Goal: Transaction & Acquisition: Purchase product/service

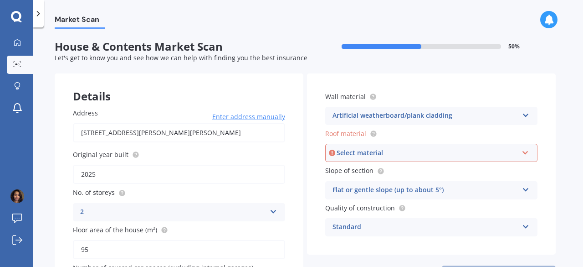
click at [380, 153] on div "Select material" at bounding box center [427, 153] width 181 height 10
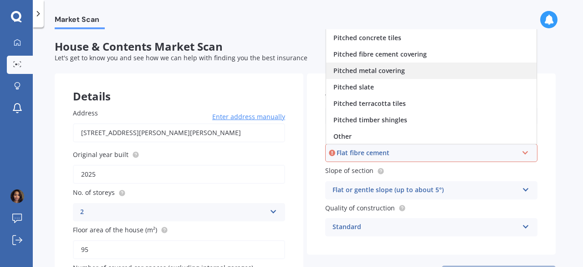
scroll to position [33, 0]
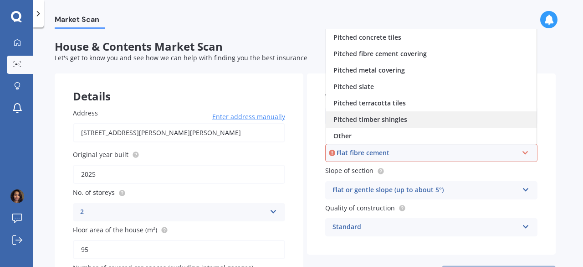
click at [416, 121] on div "Pitched timber shingles" at bounding box center [431, 119] width 211 height 16
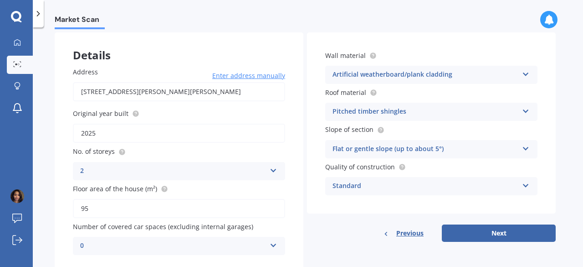
scroll to position [57, 0]
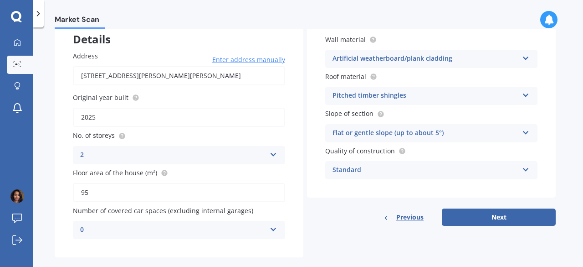
click at [416, 58] on div "Artificial weatherboard/plank cladding" at bounding box center [426, 58] width 186 height 11
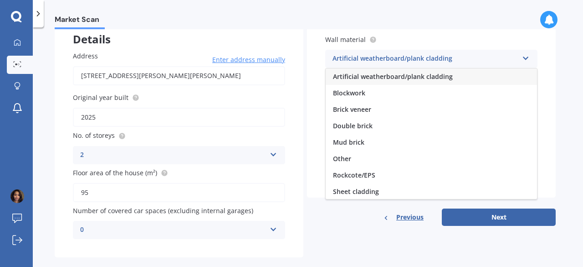
click at [416, 58] on div "Artificial weatherboard/plank cladding" at bounding box center [426, 58] width 186 height 11
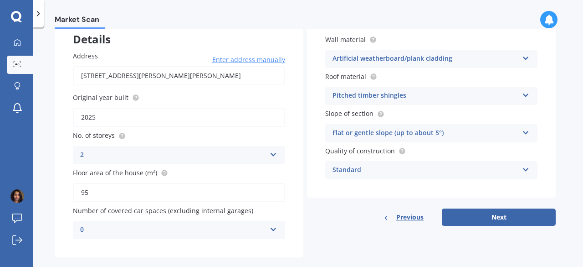
click at [387, 59] on div "Artificial weatherboard/plank cladding" at bounding box center [426, 58] width 186 height 11
click at [321, 217] on div "Previous Next" at bounding box center [431, 216] width 249 height 17
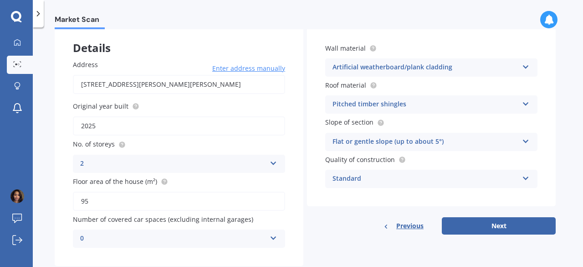
scroll to position [34, 0]
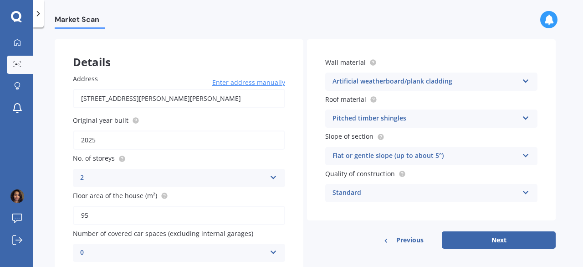
click at [412, 119] on div "Pitched timber shingles" at bounding box center [426, 118] width 186 height 11
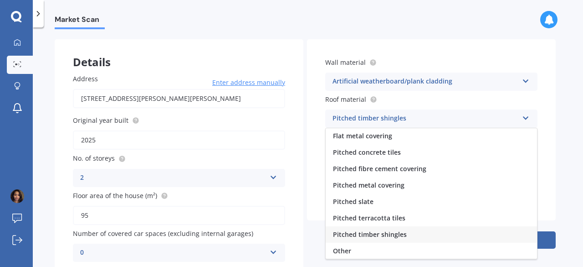
click at [412, 119] on div "Pitched timber shingles" at bounding box center [426, 118] width 186 height 11
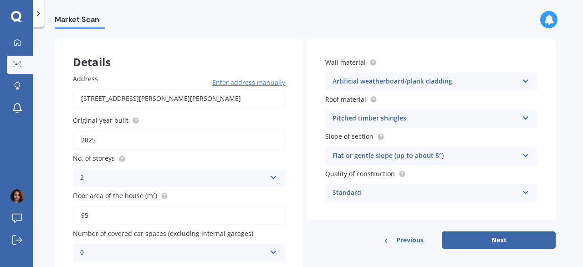
click at [410, 84] on div "Artificial weatherboard/plank cladding" at bounding box center [426, 81] width 186 height 11
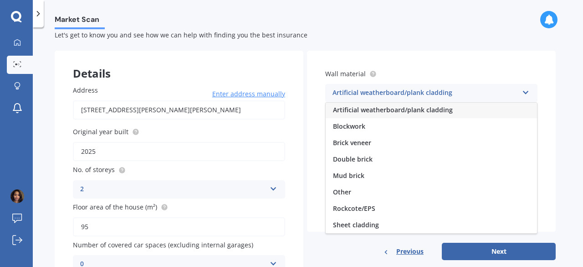
scroll to position [0, 0]
click at [435, 54] on div "Wall material Artificial weatherboard/plank cladding Artificial weatherboard/pl…" at bounding box center [431, 141] width 249 height 181
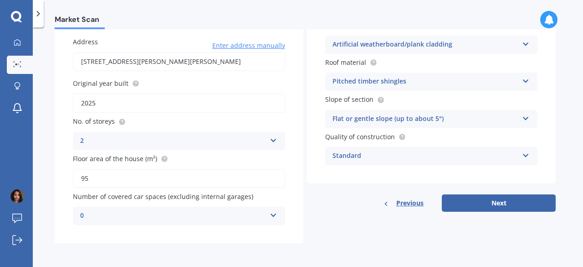
scroll to position [60, 0]
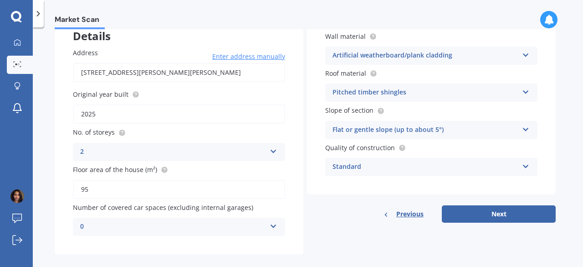
click at [397, 164] on div "Standard" at bounding box center [426, 166] width 186 height 11
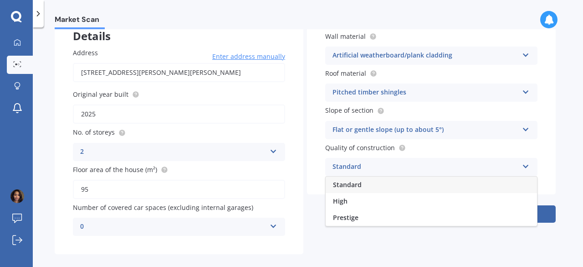
click at [397, 164] on div "Standard" at bounding box center [426, 166] width 186 height 11
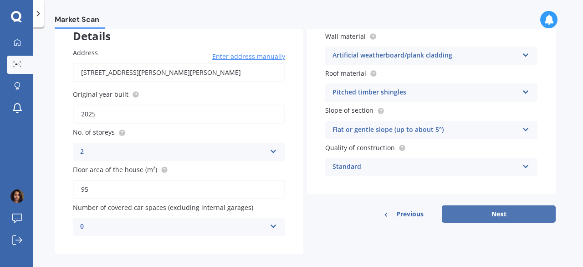
click at [519, 212] on button "Next" at bounding box center [499, 213] width 114 height 17
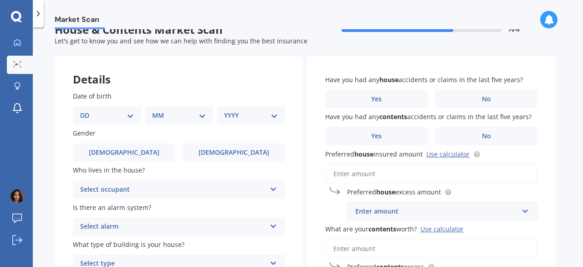
scroll to position [11, 0]
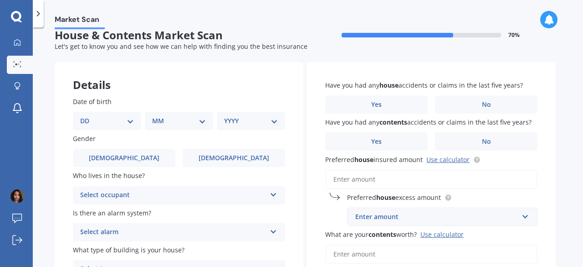
click at [120, 123] on select "DD 01 02 03 04 05 06 07 08 09 10 11 12 13 14 15 16 17 18 19 20 21 22 23 24 25 2…" at bounding box center [107, 121] width 54 height 10
select select "29"
click at [88, 116] on select "DD 01 02 03 04 05 06 07 08 09 10 11 12 13 14 15 16 17 18 19 20 21 22 23 24 25 2…" at bounding box center [107, 121] width 54 height 10
click at [170, 122] on select "MM 01 02 03 04 05 06 07 08 09 10 11 12" at bounding box center [181, 121] width 50 height 10
select select "01"
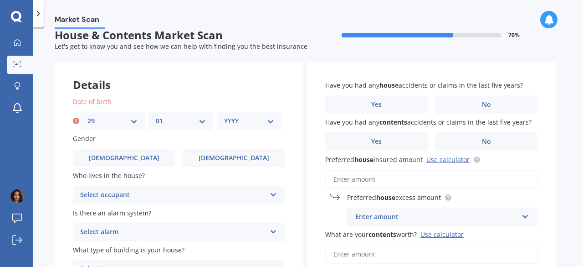
click at [156, 116] on select "MM 01 02 03 04 05 06 07 08 09 10 11 12" at bounding box center [181, 121] width 50 height 10
click at [244, 118] on select "YYYY 2009 2008 2007 2006 2005 2004 2003 2002 2001 2000 1999 1998 1997 1996 1995…" at bounding box center [249, 121] width 50 height 10
select select "1990"
click at [224, 116] on select "YYYY 2009 2008 2007 2006 2005 2004 2003 2002 2001 2000 1999 1998 1997 1996 1995…" at bounding box center [249, 121] width 50 height 10
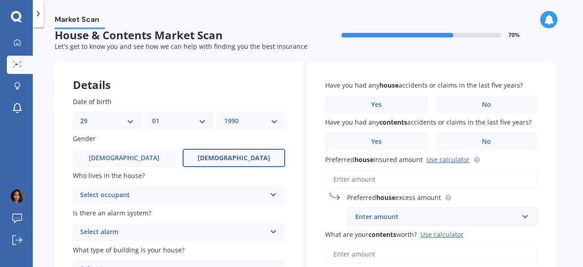
click at [215, 161] on label "[DEMOGRAPHIC_DATA]" at bounding box center [234, 158] width 103 height 18
click at [0, 0] on input "[DEMOGRAPHIC_DATA]" at bounding box center [0, 0] width 0 height 0
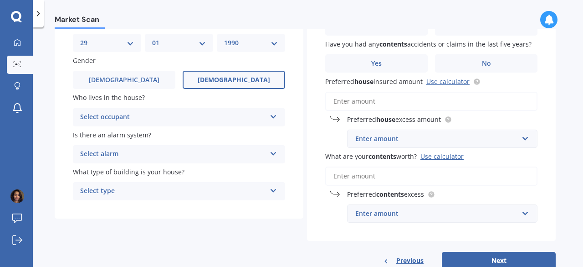
scroll to position [91, 0]
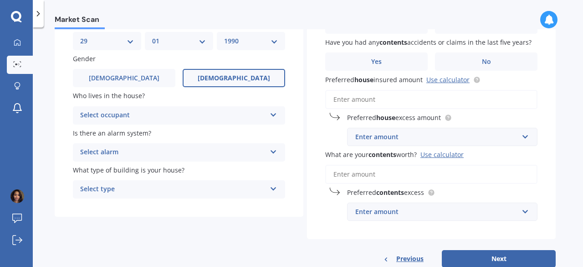
click at [180, 112] on div "Select occupant" at bounding box center [173, 115] width 186 height 11
click at [145, 133] on div "Owner" at bounding box center [179, 133] width 212 height 16
click at [193, 153] on div "Select alarm" at bounding box center [173, 152] width 186 height 11
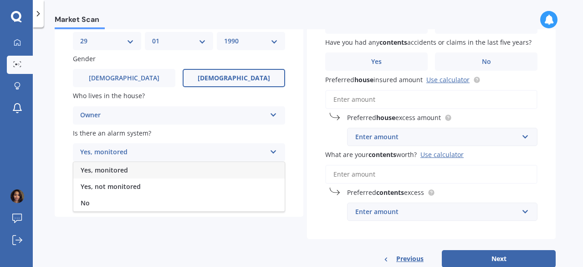
click at [129, 172] on div "Yes, monitored" at bounding box center [179, 170] width 212 height 16
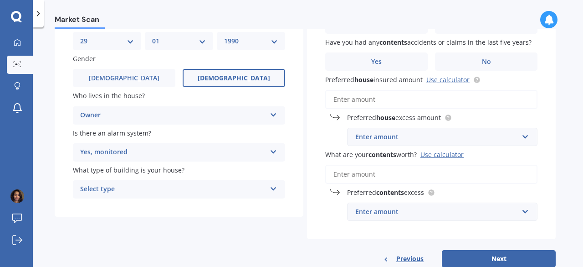
click at [158, 190] on div "Select type" at bounding box center [173, 189] width 186 height 11
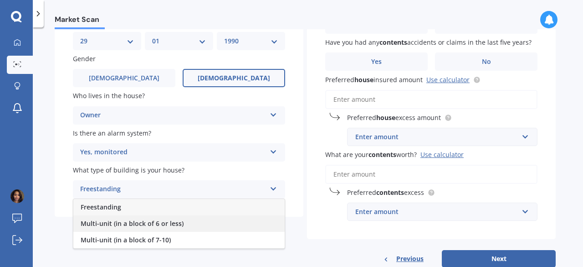
click at [153, 226] on span "Multi-unit (in a block of 6 or less)" at bounding box center [132, 223] width 103 height 9
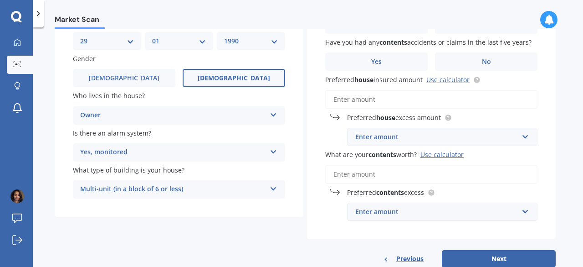
click at [235, 227] on div "Details Date of birth DD 01 02 03 04 05 06 07 08 09 10 11 12 13 14 15 16 17 18 …" at bounding box center [305, 124] width 501 height 285
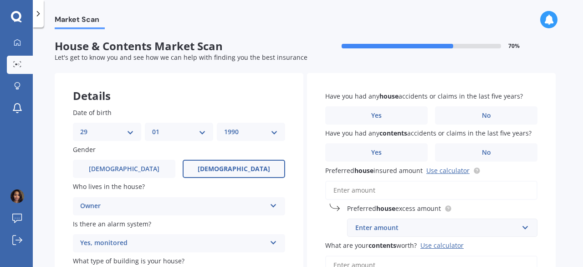
scroll to position [0, 0]
click at [478, 113] on label "No" at bounding box center [486, 116] width 103 height 18
click at [0, 0] on input "No" at bounding box center [0, 0] width 0 height 0
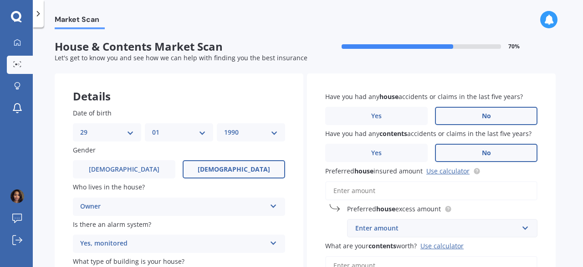
click at [492, 155] on label "No" at bounding box center [486, 153] width 103 height 18
click at [0, 0] on input "No" at bounding box center [0, 0] width 0 height 0
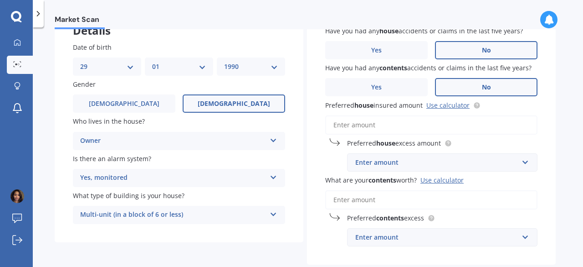
scroll to position [91, 0]
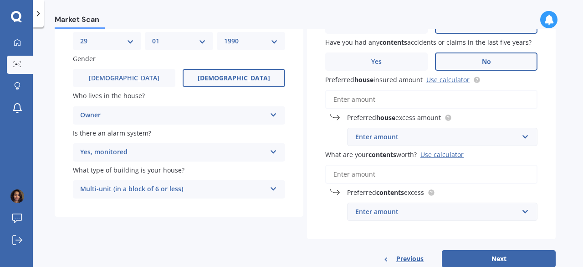
click at [375, 101] on input "Preferred house insured amount Use calculator" at bounding box center [431, 99] width 212 height 19
click at [439, 82] on link "Use calculator" at bounding box center [448, 79] width 43 height 9
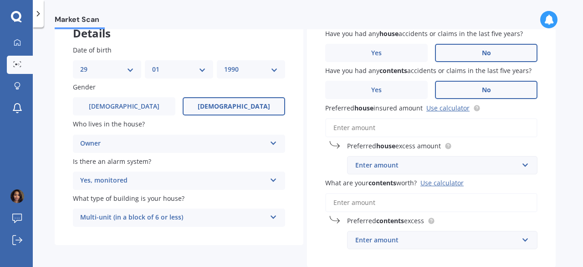
scroll to position [70, 0]
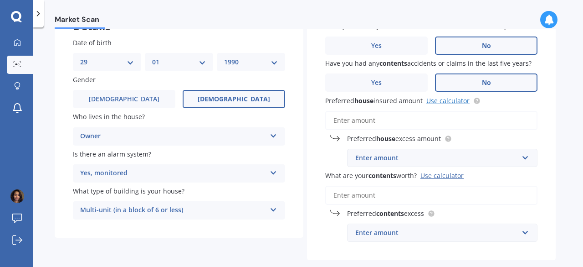
click at [441, 100] on link "Use calculator" at bounding box center [448, 100] width 43 height 9
click at [406, 118] on input "Preferred house insured amount Use calculator" at bounding box center [431, 120] width 212 height 19
click at [452, 98] on link "Use calculator" at bounding box center [448, 100] width 43 height 9
click at [392, 116] on input "Preferred house insured amount Use calculator" at bounding box center [431, 120] width 212 height 19
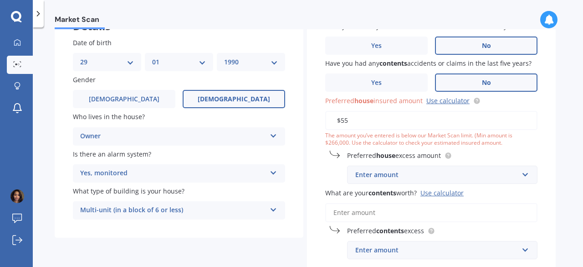
type input "$5"
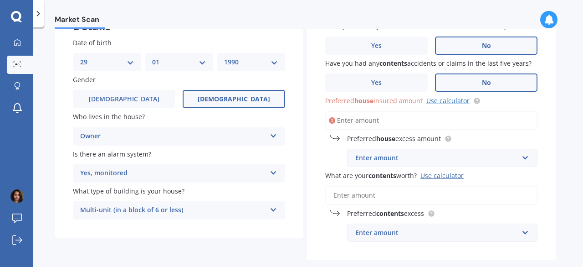
click at [460, 99] on link "Use calculator" at bounding box center [448, 100] width 43 height 9
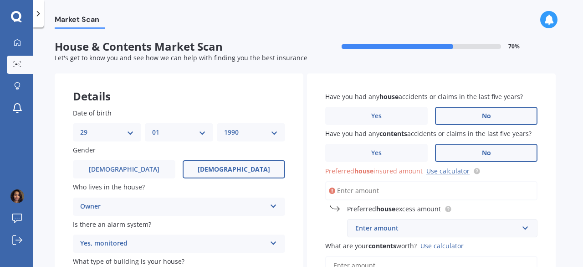
scroll to position [0, 0]
click at [383, 193] on input "Preferred house insured amount Use calculator" at bounding box center [431, 190] width 212 height 19
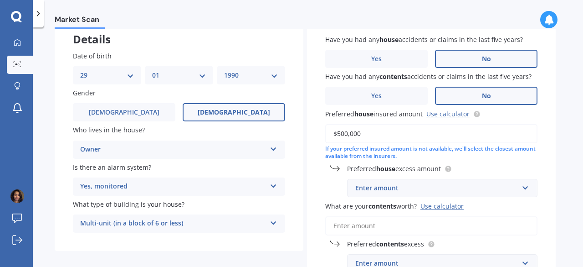
scroll to position [68, 0]
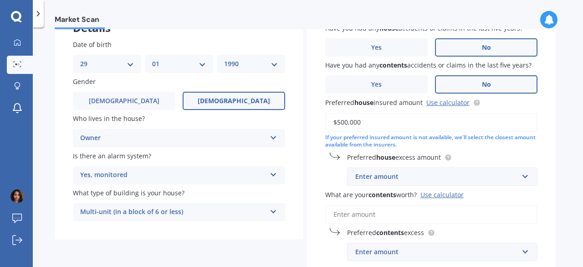
type input "$500,000"
click at [420, 180] on div "Enter amount" at bounding box center [437, 176] width 163 height 10
click at [542, 182] on div "Have you had any house accidents or claims in the last five years? Yes No Have …" at bounding box center [431, 142] width 249 height 274
click at [457, 175] on div "$300" at bounding box center [437, 176] width 163 height 10
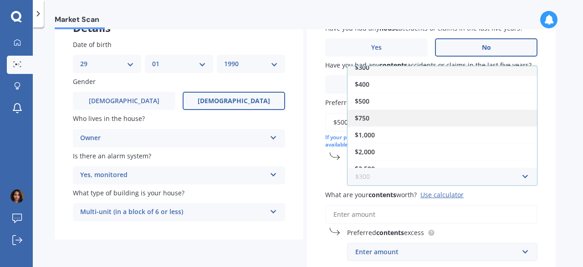
scroll to position [15, 0]
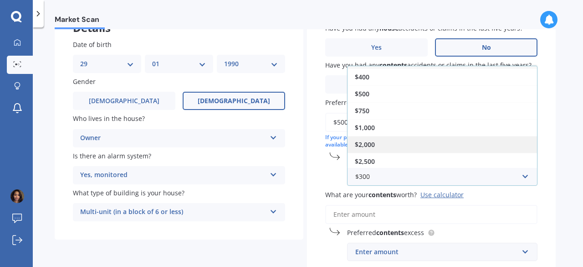
click at [421, 144] on div "$2,000" at bounding box center [443, 144] width 190 height 17
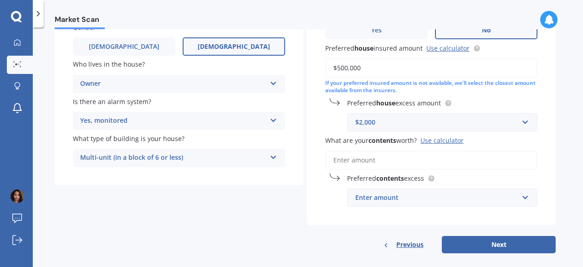
scroll to position [133, 0]
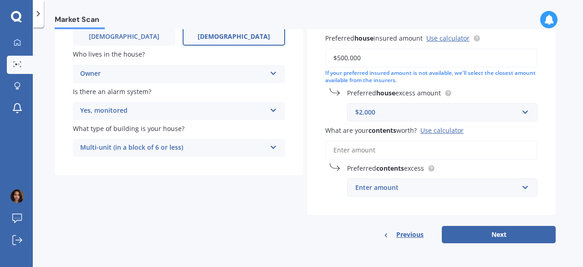
click at [399, 154] on input "What are your contents worth? Use calculator" at bounding box center [431, 149] width 212 height 19
click at [458, 130] on div "Use calculator" at bounding box center [442, 130] width 43 height 9
click at [458, 140] on input "What are your contents worth? Use calculator" at bounding box center [431, 149] width 212 height 19
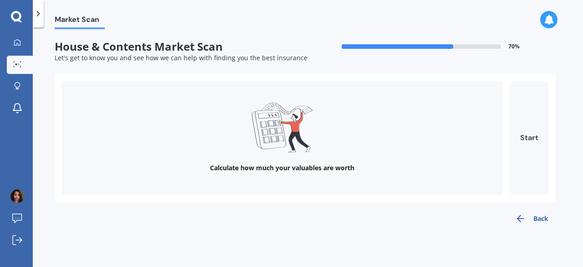
click at [534, 137] on button "Start" at bounding box center [529, 138] width 39 height 114
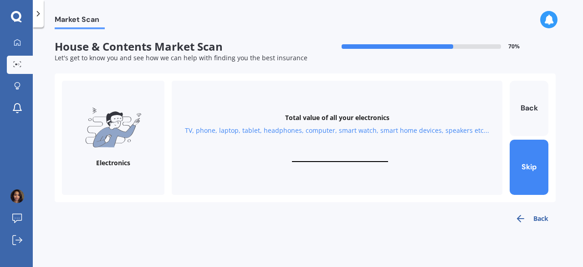
drag, startPoint x: 341, startPoint y: 150, endPoint x: 335, endPoint y: 156, distance: 8.4
click at [339, 155] on div "Total value of all your electronics TV, phone, laptop, tablet, headphones, comp…" at bounding box center [337, 138] width 331 height 114
click at [322, 155] on input "text" at bounding box center [340, 157] width 96 height 9
type input "$5,000"
click at [540, 171] on button "Next" at bounding box center [529, 166] width 39 height 55
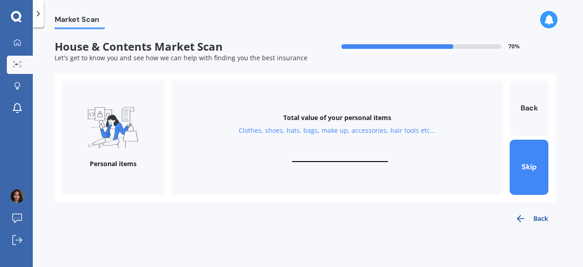
click at [323, 158] on input "text" at bounding box center [340, 157] width 96 height 9
type input "$1"
type input "$2,000"
click at [531, 185] on button "Next" at bounding box center [529, 166] width 39 height 55
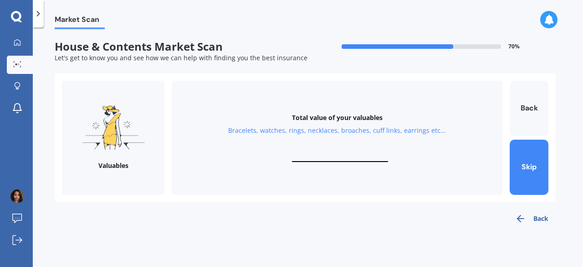
click at [350, 153] on input "text" at bounding box center [340, 157] width 96 height 9
type input "$2"
type input "$3,000"
click at [535, 175] on button "Next" at bounding box center [529, 166] width 39 height 55
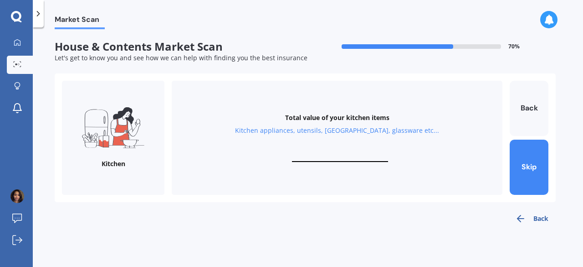
click at [322, 156] on input "text" at bounding box center [340, 157] width 96 height 9
type input "$500"
click at [526, 181] on button "Next" at bounding box center [529, 166] width 39 height 55
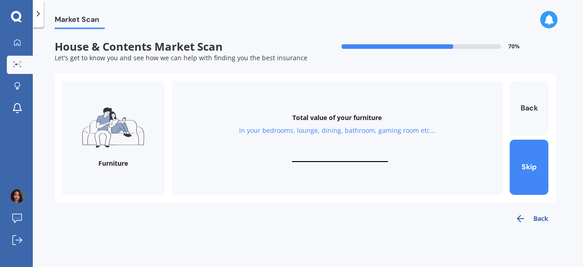
click at [310, 149] on div "Total value of your furniture In your bedrooms, lounge, dining, bathroom, gamin…" at bounding box center [337, 138] width 331 height 114
click at [312, 155] on input "text" at bounding box center [340, 157] width 96 height 9
type input "$2,000"
click at [531, 172] on button "Next" at bounding box center [529, 166] width 39 height 55
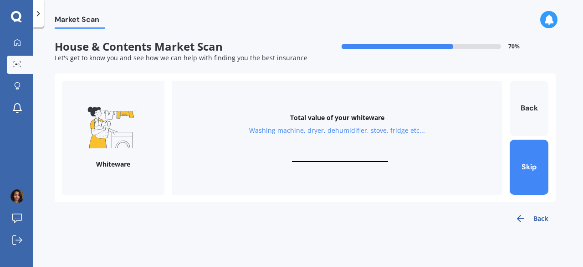
click at [313, 150] on div "Total value of your whiteware Washing machine, dryer, dehumidifier, stove, frid…" at bounding box center [337, 138] width 331 height 114
click at [333, 155] on input "text" at bounding box center [340, 157] width 96 height 9
type input "$2,500"
click at [530, 165] on button "Next" at bounding box center [529, 166] width 39 height 55
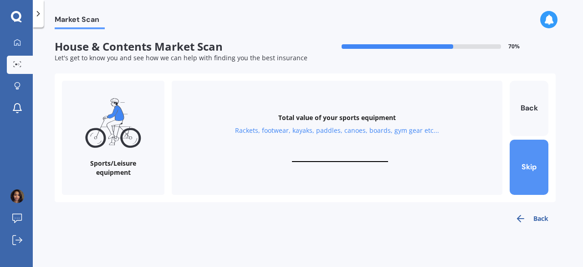
click at [533, 171] on button "Skip" at bounding box center [529, 166] width 39 height 55
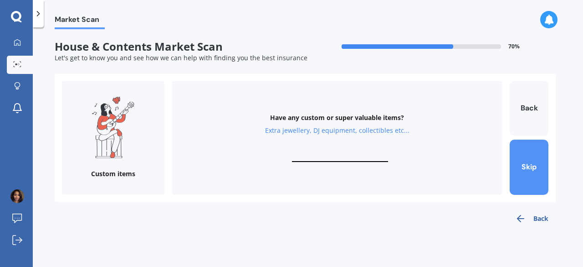
click at [533, 171] on button "Skip" at bounding box center [529, 166] width 39 height 55
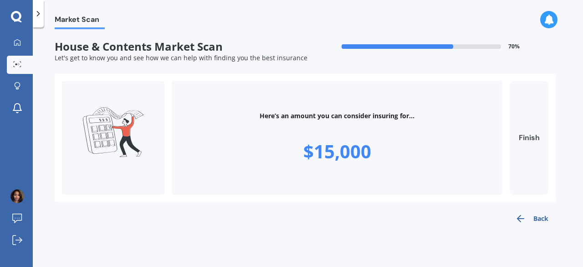
click at [543, 150] on button "Finish" at bounding box center [529, 138] width 39 height 114
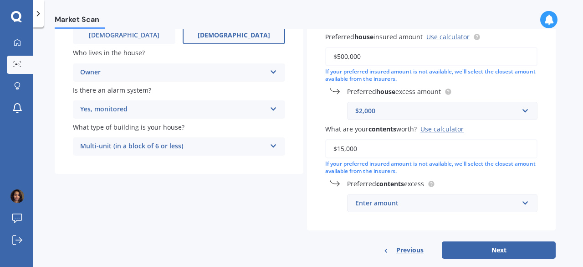
scroll to position [125, 0]
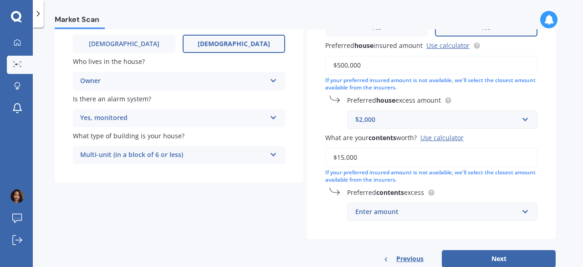
click at [378, 162] on input "$15,000" at bounding box center [431, 157] width 212 height 19
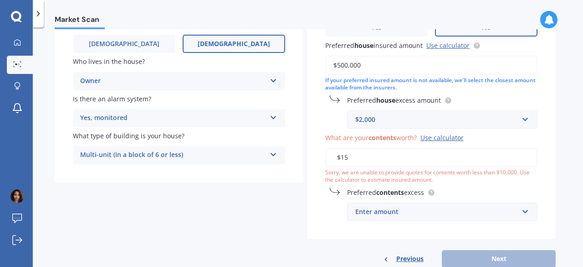
type input "$1"
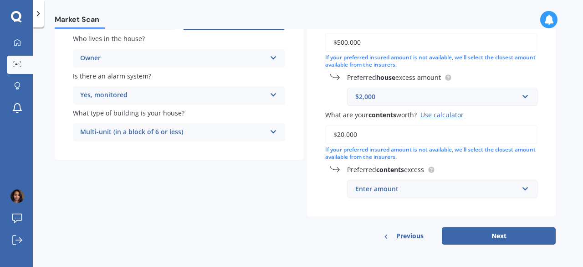
scroll to position [150, 0]
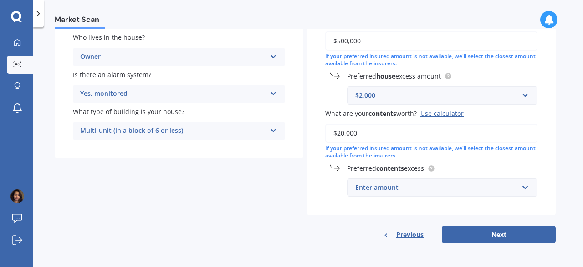
type input "$20,000"
click at [522, 193] on input "text" at bounding box center [439, 187] width 182 height 17
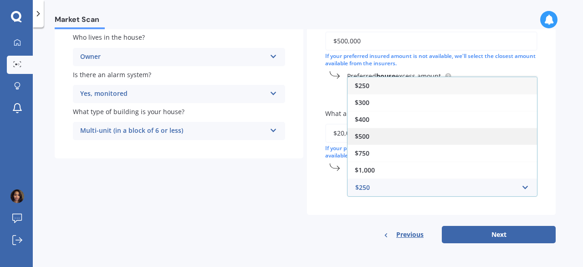
click at [421, 135] on div "$500" at bounding box center [443, 136] width 190 height 17
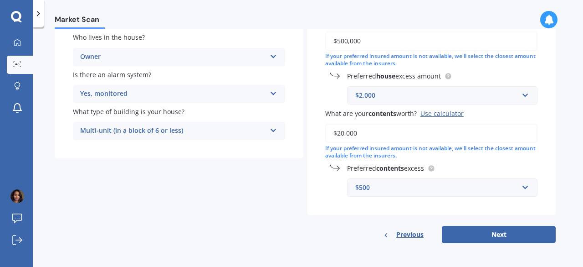
drag, startPoint x: 330, startPoint y: 223, endPoint x: 335, endPoint y: 220, distance: 6.3
click at [330, 223] on div "Have you had any house accidents or claims in the last five years? Yes No Have …" at bounding box center [431, 84] width 249 height 320
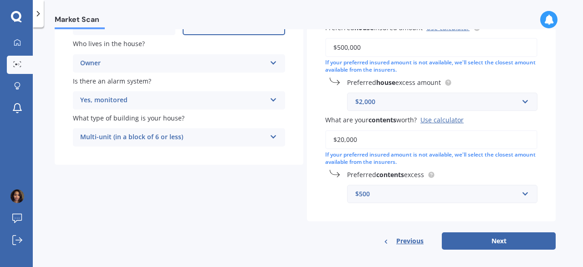
scroll to position [139, 0]
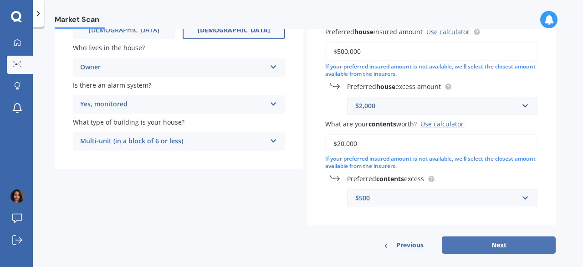
click at [491, 247] on button "Next" at bounding box center [499, 244] width 114 height 17
select select "29"
select select "01"
select select "1990"
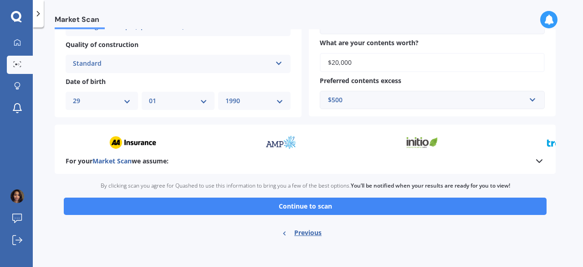
scroll to position [345, 0]
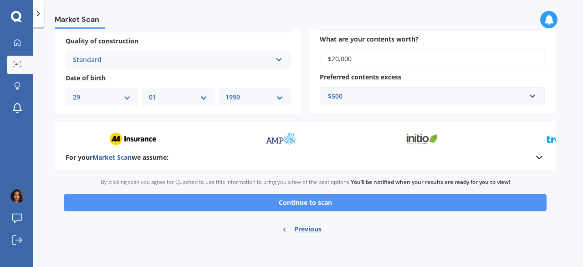
click at [348, 206] on button "Continue to scan" at bounding box center [305, 202] width 483 height 17
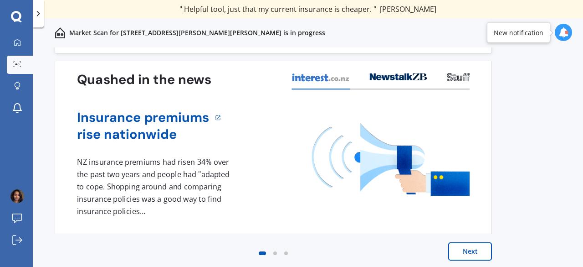
scroll to position [27, 0]
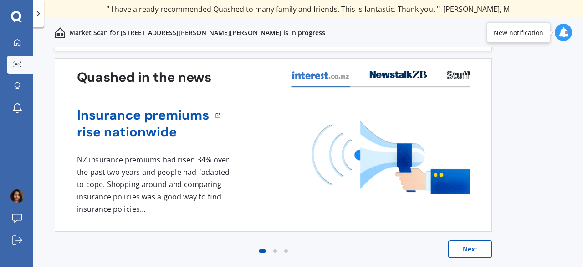
click at [476, 249] on button "Next" at bounding box center [471, 249] width 44 height 18
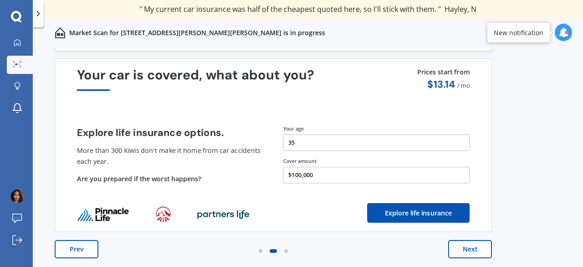
click at [477, 249] on button "Next" at bounding box center [471, 249] width 44 height 18
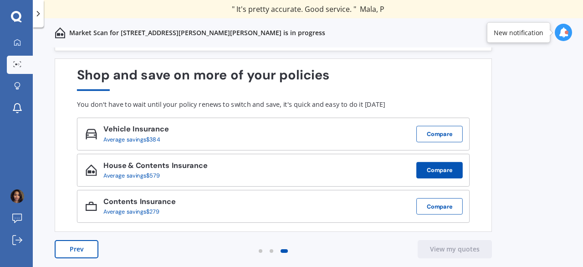
click at [444, 173] on button "Compare" at bounding box center [440, 170] width 46 height 16
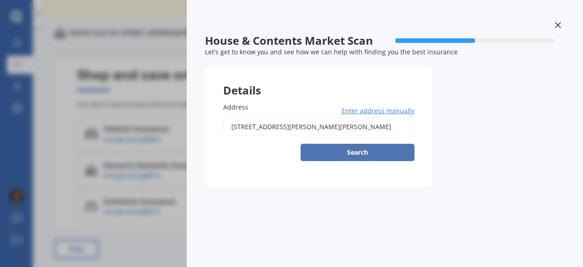
click at [369, 155] on button "Search" at bounding box center [358, 152] width 114 height 17
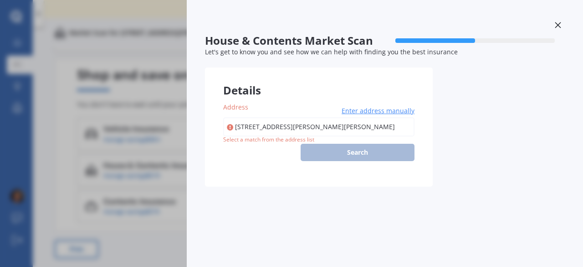
click at [240, 125] on input "[STREET_ADDRESS][PERSON_NAME][PERSON_NAME]" at bounding box center [318, 126] width 191 height 19
click at [361, 156] on div "[STREET_ADDRESS][PERSON_NAME][PERSON_NAME] Enter address manually Search" at bounding box center [318, 139] width 191 height 44
click at [369, 127] on input "[STREET_ADDRESS][PERSON_NAME][PERSON_NAME]" at bounding box center [318, 126] width 191 height 19
type input "[STREET_ADDRESS][PERSON_NAME]"
click at [371, 113] on span "Enter address manually" at bounding box center [378, 110] width 73 height 9
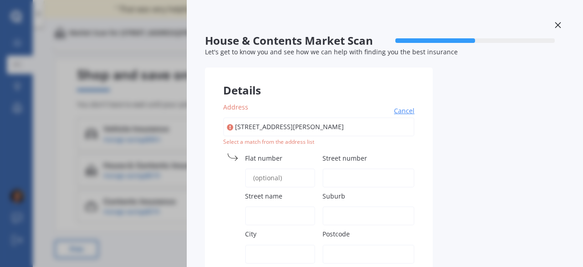
click at [296, 179] on input "Flat number" at bounding box center [280, 177] width 70 height 19
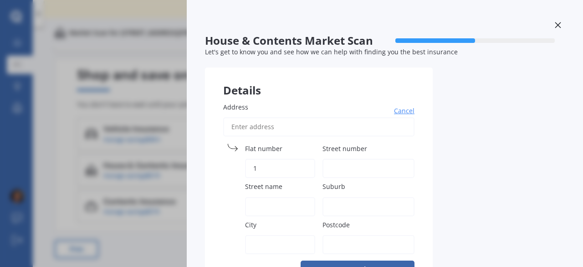
type input "1"
click at [338, 164] on input "Street number" at bounding box center [369, 168] width 92 height 19
type input "7"
click at [280, 199] on input "Street name" at bounding box center [280, 206] width 70 height 19
type input "[PERSON_NAME][GEOGRAPHIC_DATA]"
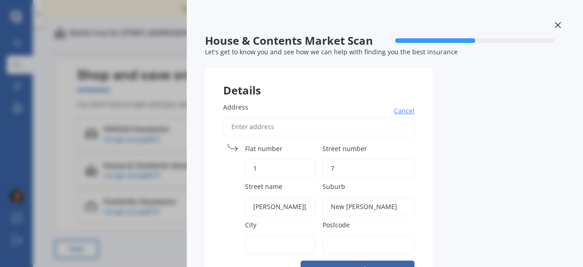
type input "New [PERSON_NAME]"
click at [265, 241] on input "City" at bounding box center [280, 244] width 70 height 19
click at [269, 247] on input "City" at bounding box center [280, 244] width 70 height 19
type input "[GEOGRAPHIC_DATA]"
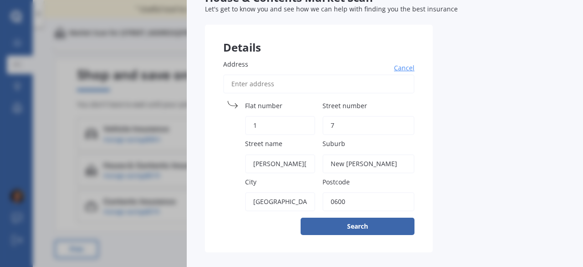
scroll to position [54, 0]
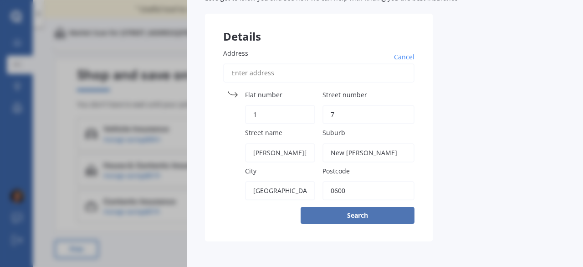
type input "0600"
click at [348, 217] on button "Search" at bounding box center [358, 214] width 114 height 17
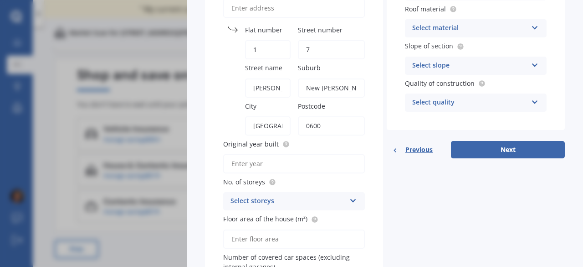
scroll to position [157, 0]
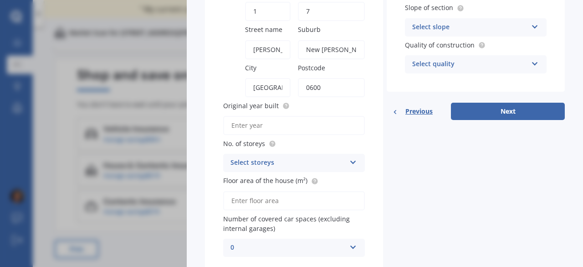
click at [254, 124] on input "Original year built" at bounding box center [294, 125] width 142 height 19
type input "2025"
click at [282, 162] on div "Select storeys" at bounding box center [288, 162] width 115 height 11
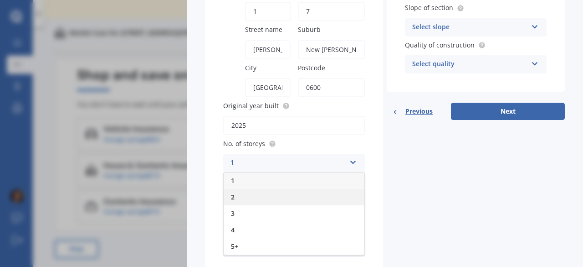
click at [237, 192] on div "2" at bounding box center [294, 197] width 141 height 16
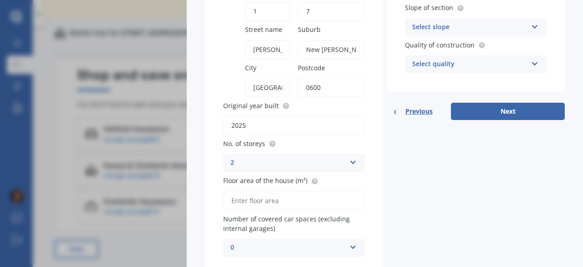
click at [293, 200] on input "Floor area of the house (m²)" at bounding box center [294, 200] width 142 height 19
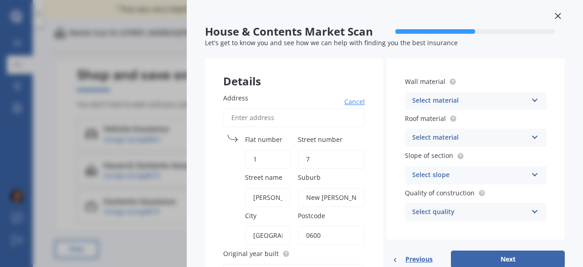
scroll to position [0, 0]
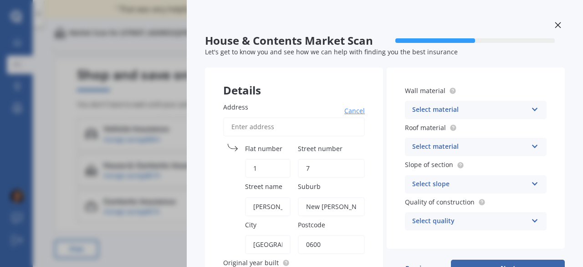
type input "95"
click at [448, 107] on div "Select material" at bounding box center [470, 109] width 115 height 11
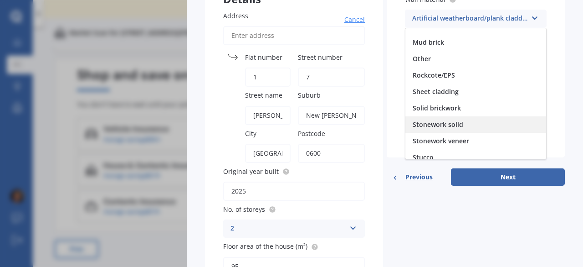
scroll to position [83, 0]
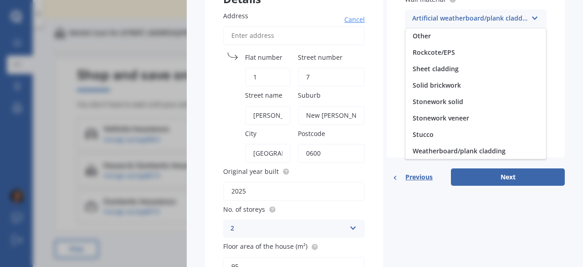
click at [473, 150] on span "Weatherboard/plank cladding" at bounding box center [459, 150] width 93 height 9
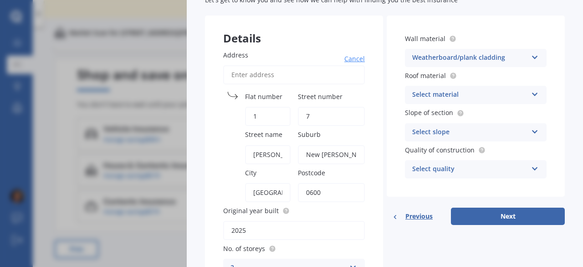
scroll to position [46, 0]
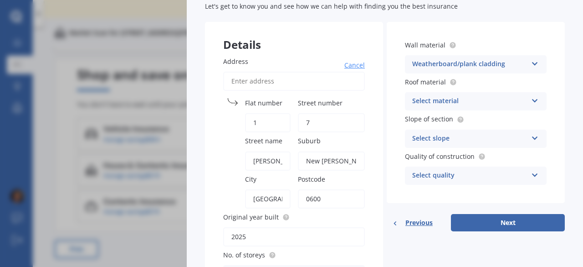
click at [465, 102] on div "Select material" at bounding box center [470, 101] width 115 height 11
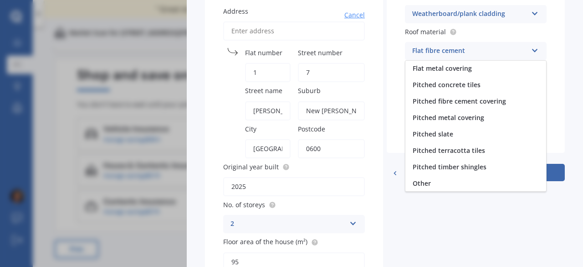
scroll to position [103, 0]
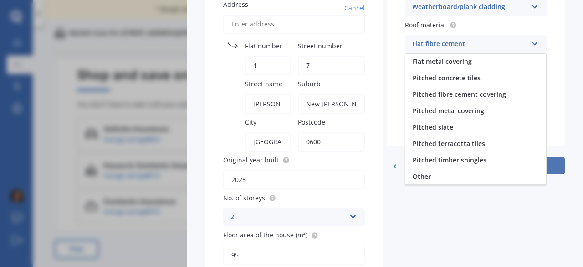
click at [471, 159] on span "Pitched timber shingles" at bounding box center [450, 159] width 74 height 9
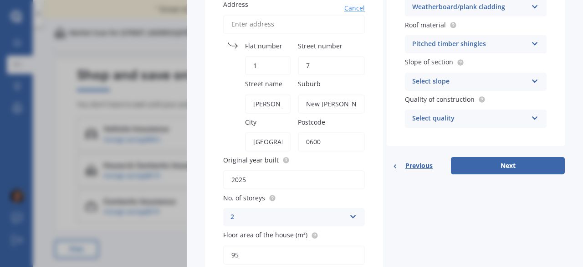
click at [459, 80] on div "Select slope" at bounding box center [470, 81] width 115 height 11
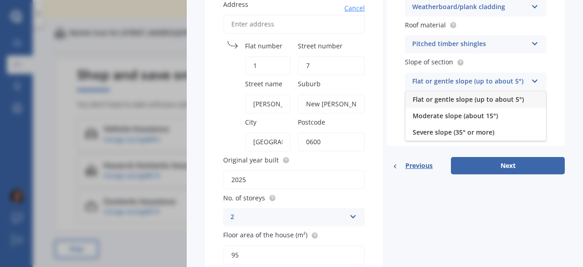
click at [469, 102] on span "Flat or gentle slope (up to about 5°)" at bounding box center [468, 99] width 111 height 9
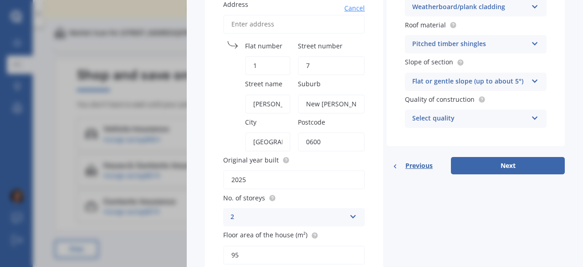
click at [461, 125] on div "Select quality Standard High Prestige" at bounding box center [476, 118] width 142 height 18
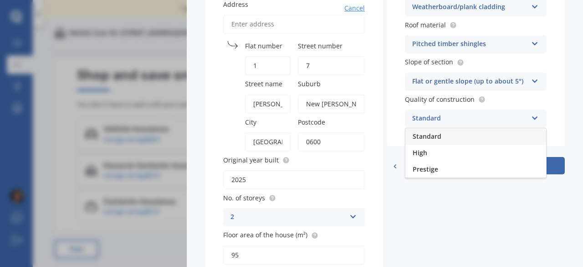
click at [451, 133] on div "Standard" at bounding box center [476, 136] width 141 height 16
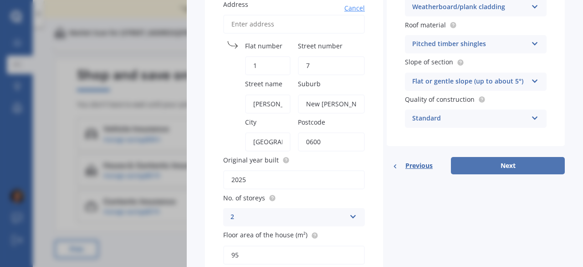
click at [500, 165] on button "Next" at bounding box center [508, 165] width 114 height 17
select select "29"
select select "01"
select select "1990"
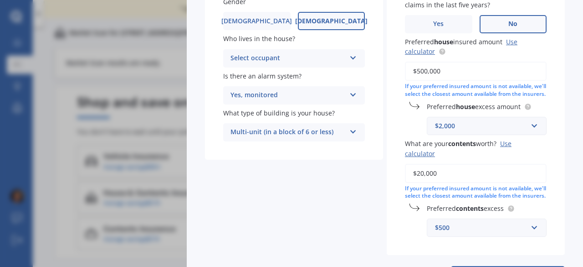
scroll to position [201, 0]
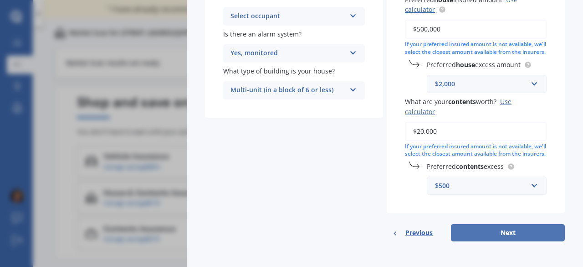
click at [500, 234] on button "Next" at bounding box center [508, 232] width 114 height 17
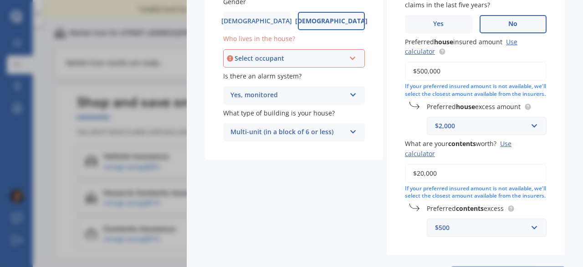
scroll to position [125, 0]
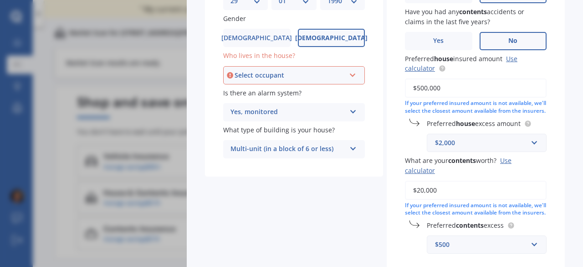
click at [328, 75] on div "Select occupant" at bounding box center [290, 75] width 111 height 10
click at [266, 92] on div "Owner" at bounding box center [294, 92] width 140 height 16
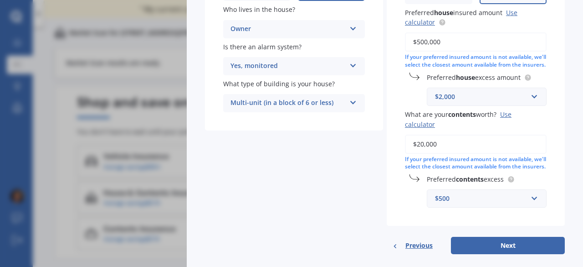
scroll to position [201, 0]
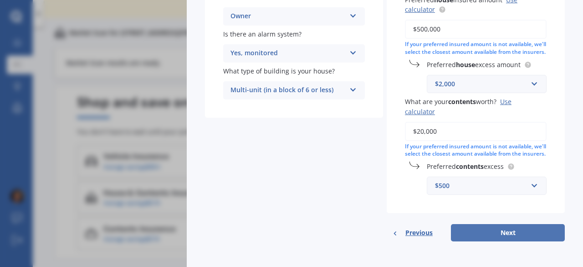
click at [512, 234] on button "Next" at bounding box center [508, 232] width 114 height 17
select select "29"
select select "01"
select select "1990"
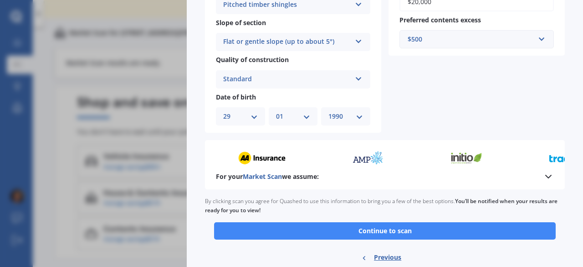
scroll to position [426, 0]
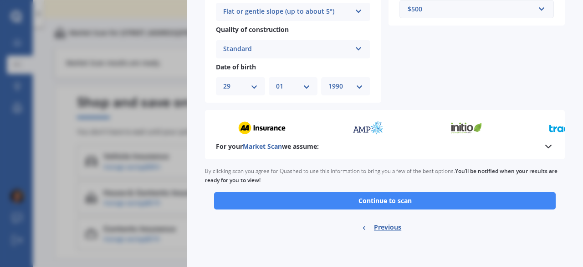
click at [472, 199] on button "Continue to scan" at bounding box center [385, 200] width 342 height 17
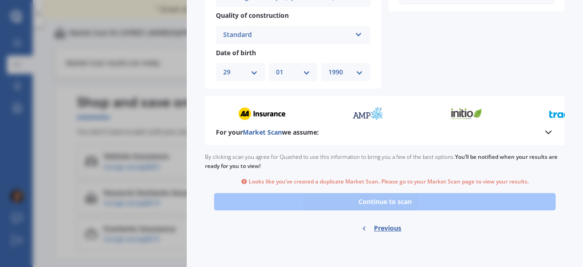
scroll to position [441, 0]
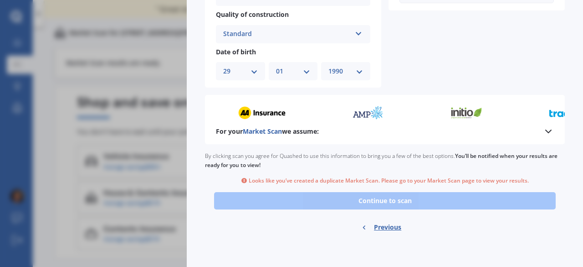
click at [391, 226] on span "Previous" at bounding box center [387, 227] width 27 height 14
select select "29"
select select "01"
select select "1990"
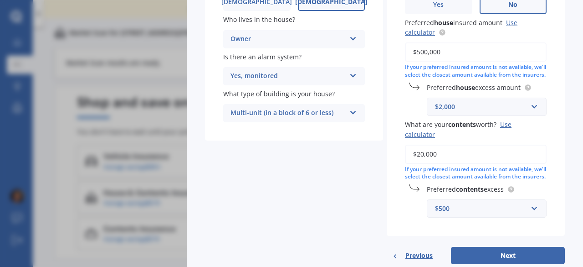
scroll to position [201, 0]
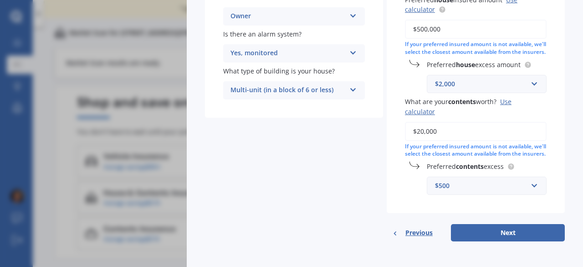
click at [407, 232] on span "Previous" at bounding box center [419, 233] width 27 height 14
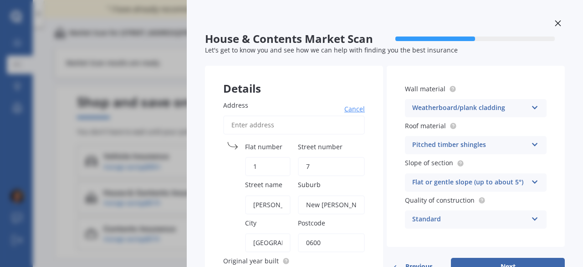
scroll to position [0, 0]
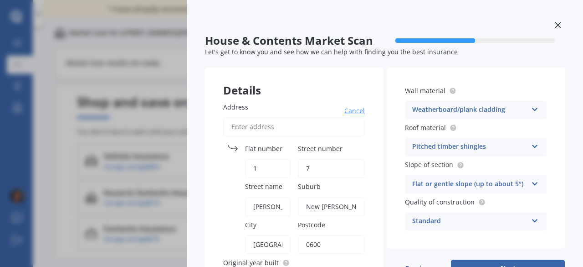
click at [555, 24] on icon at bounding box center [558, 25] width 6 height 6
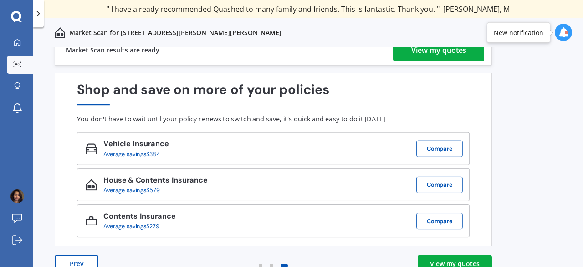
scroll to position [27, 0]
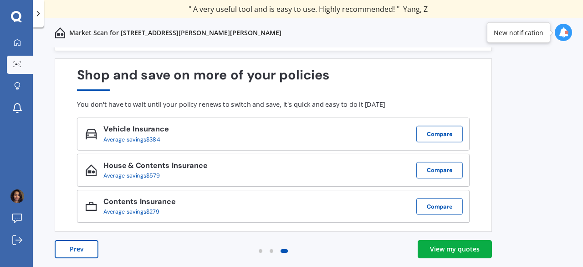
click at [456, 253] on link "View my quotes" at bounding box center [455, 249] width 74 height 18
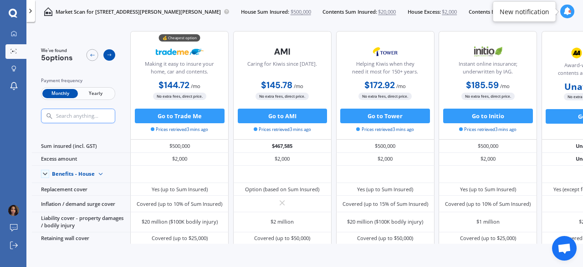
click at [108, 54] on icon at bounding box center [110, 55] width 6 height 6
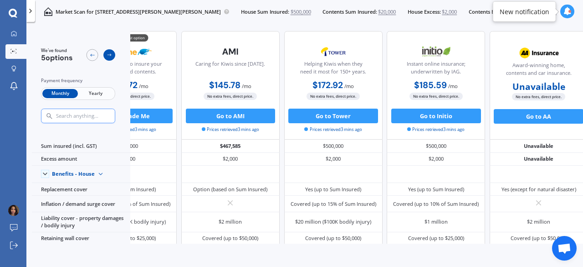
scroll to position [0, 75]
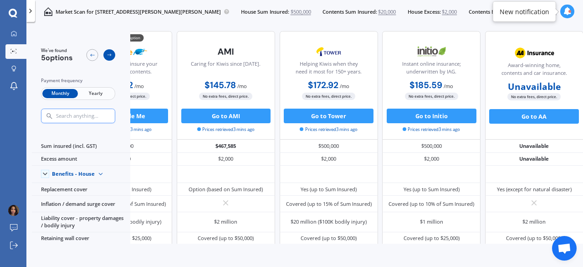
click at [108, 54] on icon at bounding box center [110, 55] width 6 height 6
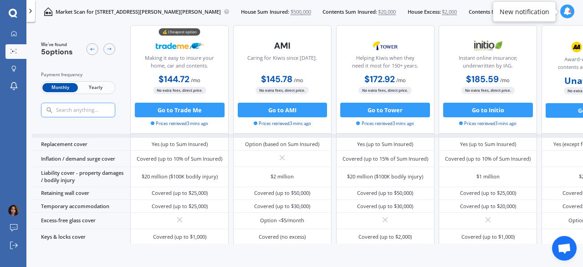
scroll to position [71, 0]
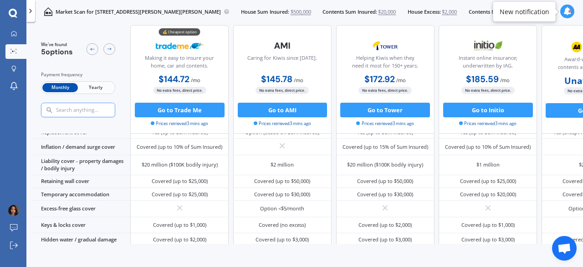
click at [92, 86] on span "Yearly" at bounding box center [96, 88] width 36 height 10
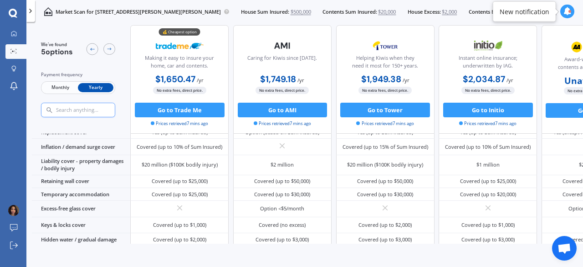
click at [55, 86] on span "Monthly" at bounding box center [60, 88] width 36 height 10
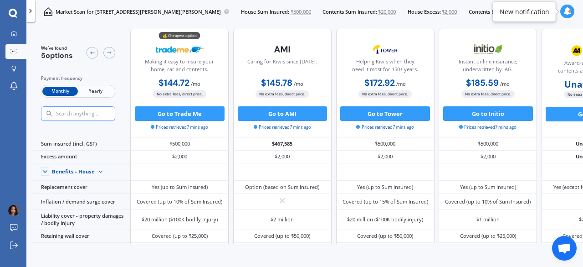
scroll to position [0, 0]
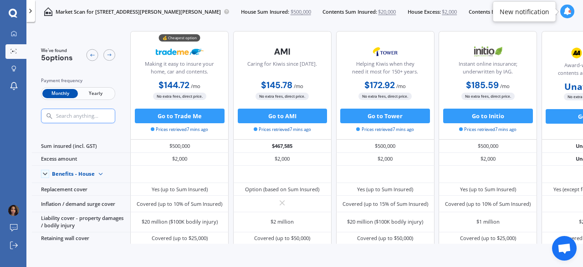
click at [96, 94] on span "Yearly" at bounding box center [96, 94] width 36 height 10
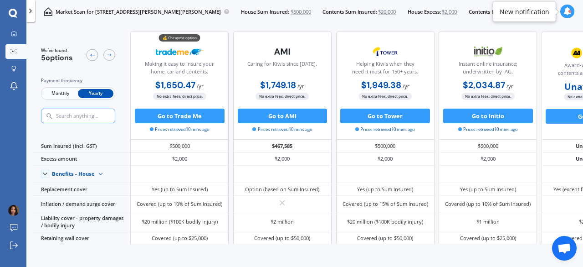
click at [55, 92] on span "Monthly" at bounding box center [60, 94] width 36 height 10
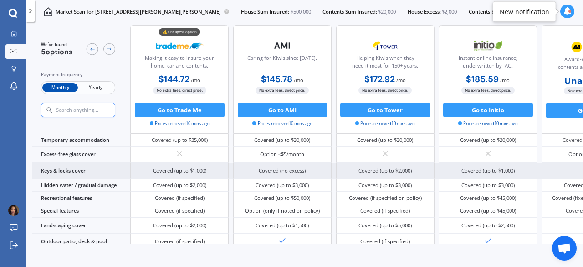
scroll to position [142, 0]
